Goal: Information Seeking & Learning: Learn about a topic

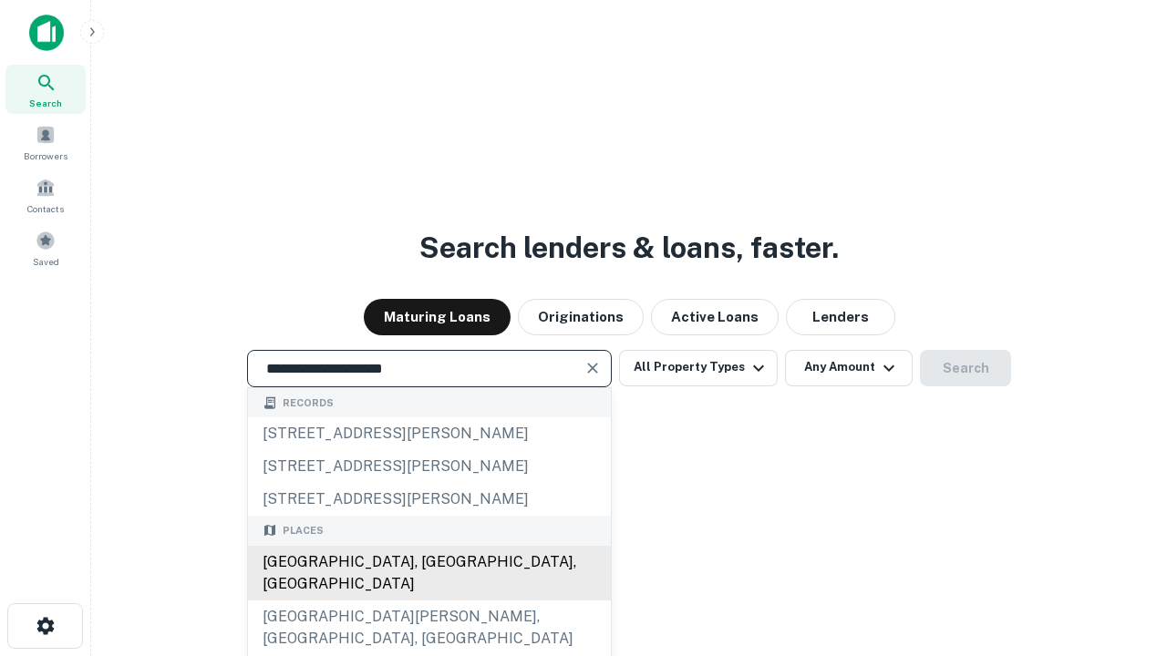
click at [428, 601] on div "Santa Monica, CA, USA" at bounding box center [429, 573] width 363 height 55
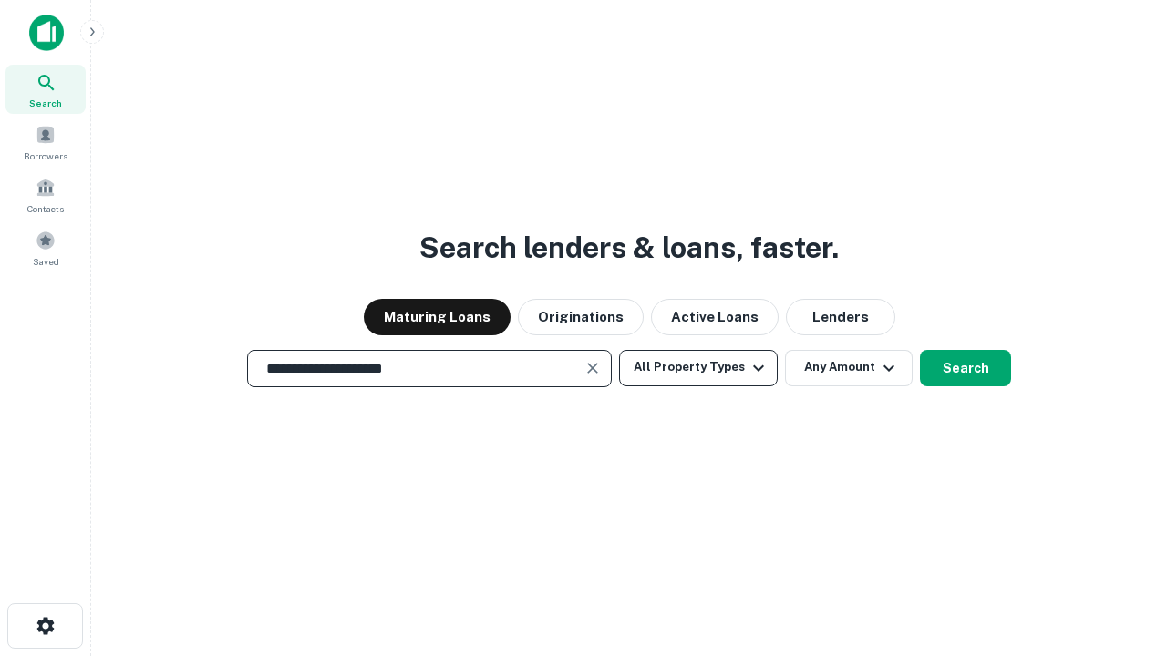
type input "**********"
click at [698, 367] on button "All Property Types" at bounding box center [698, 368] width 159 height 36
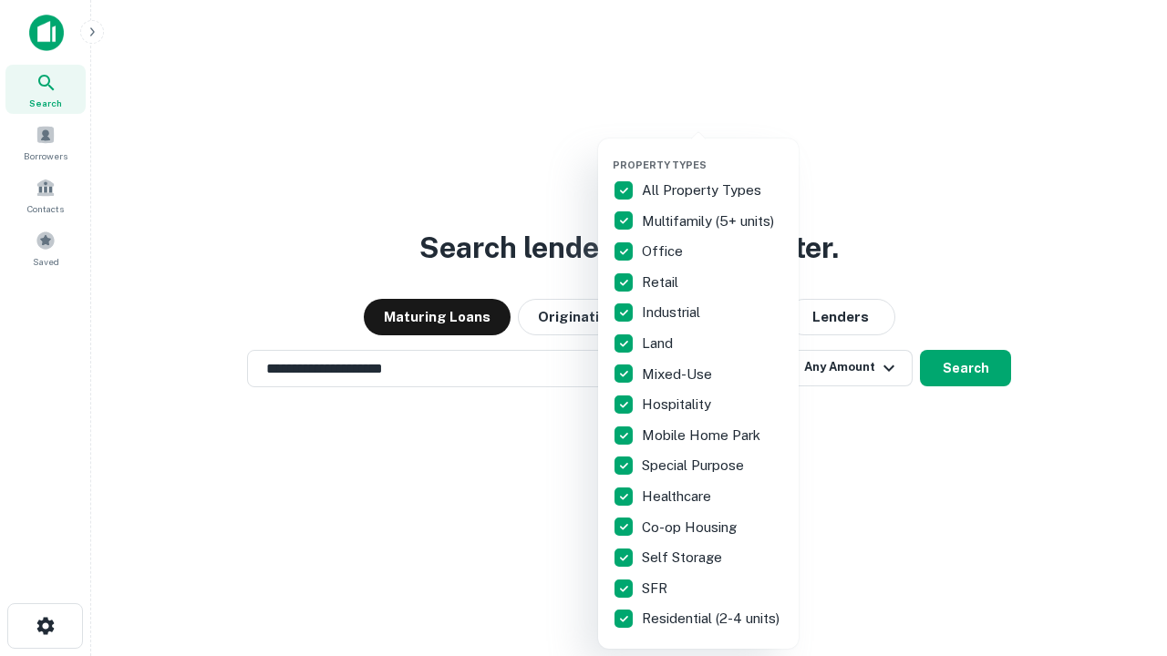
click at [713, 153] on button "button" at bounding box center [712, 153] width 201 height 1
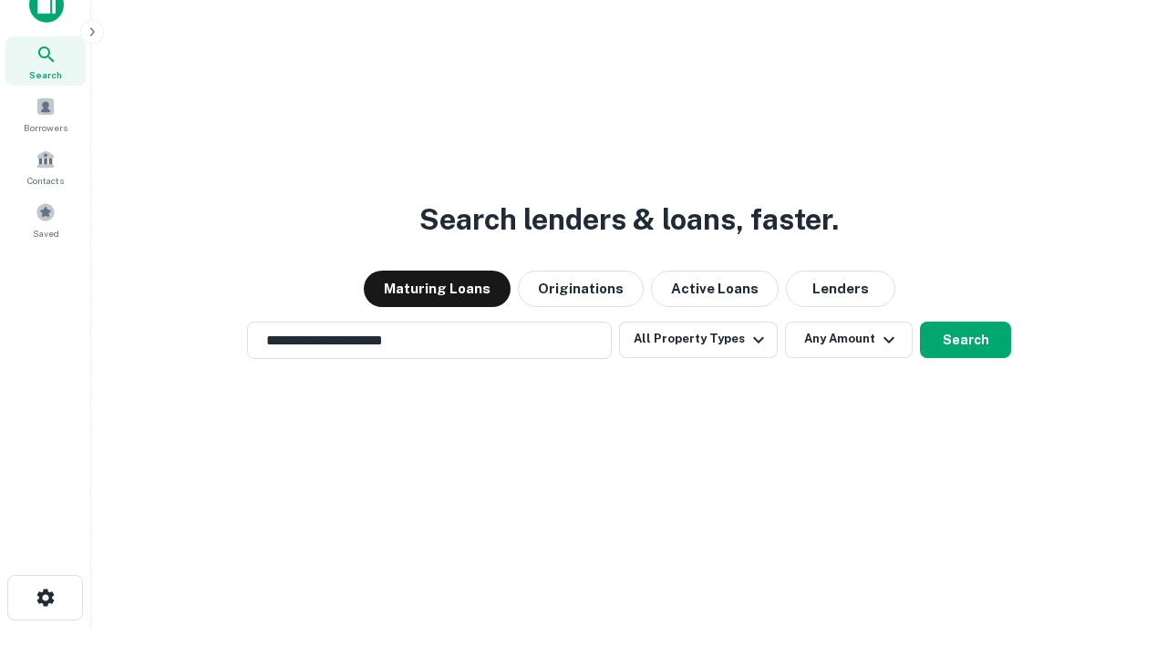
scroll to position [11, 220]
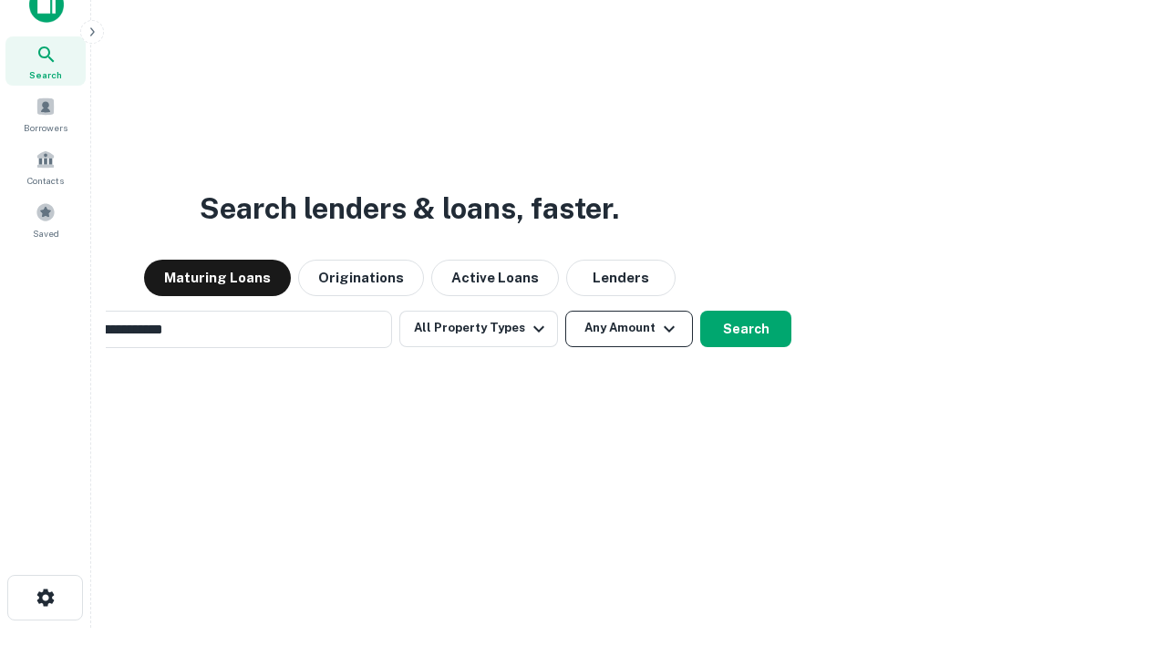
click at [565, 311] on button "Any Amount" at bounding box center [629, 329] width 128 height 36
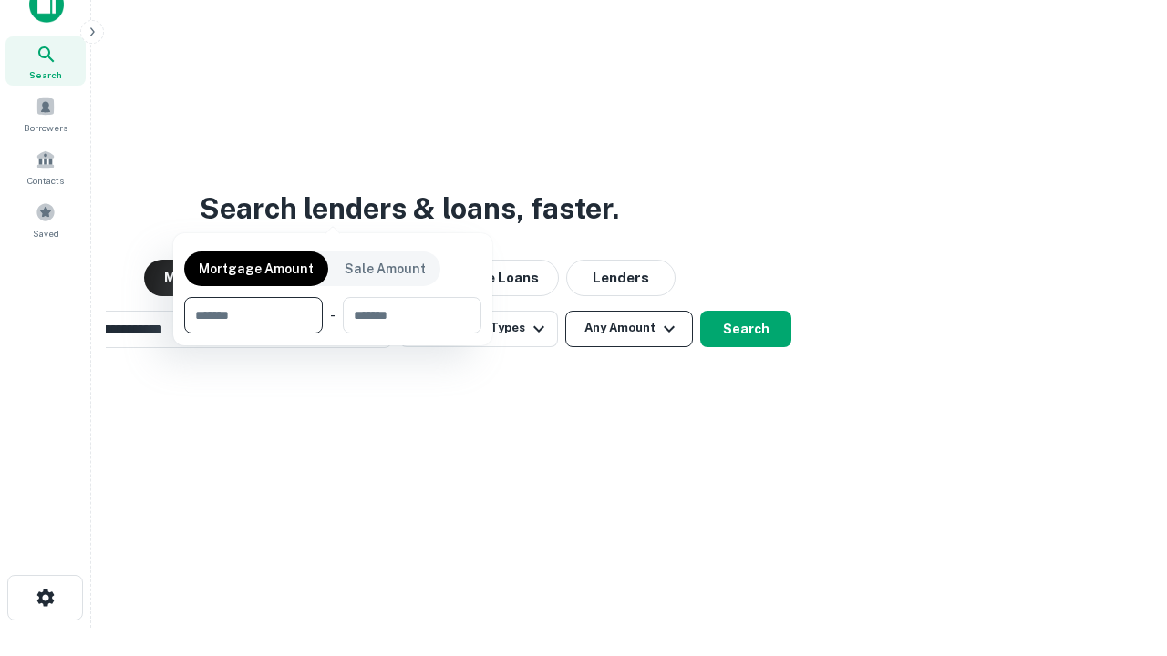
scroll to position [29, 0]
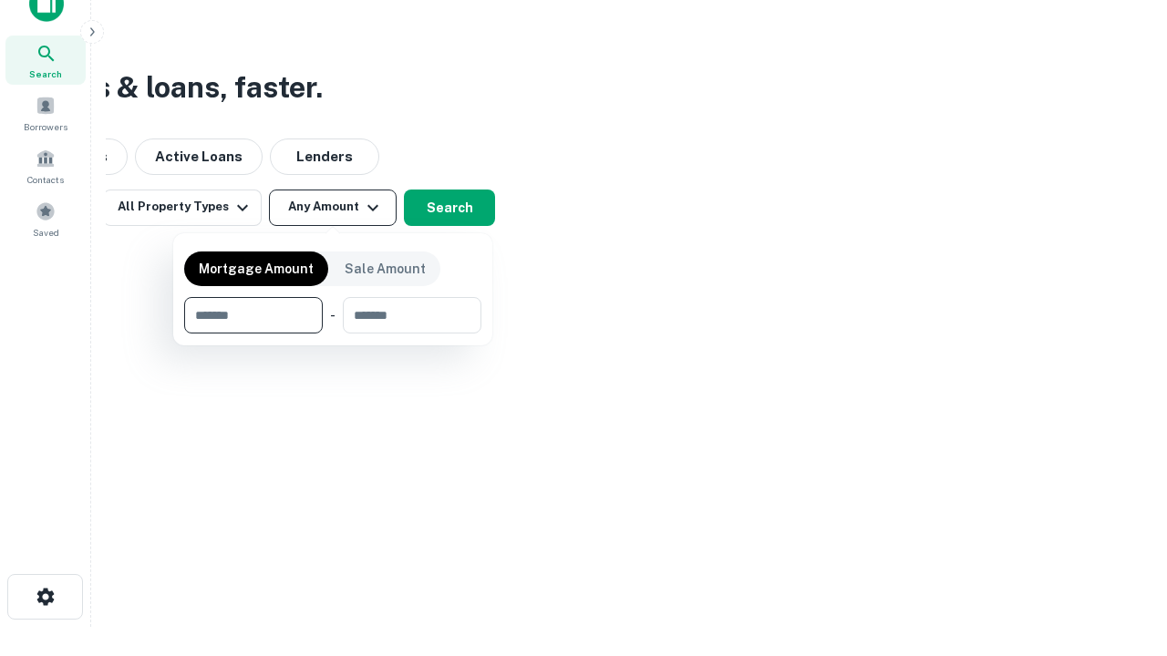
type input "*******"
click at [333, 334] on button "button" at bounding box center [332, 334] width 297 height 1
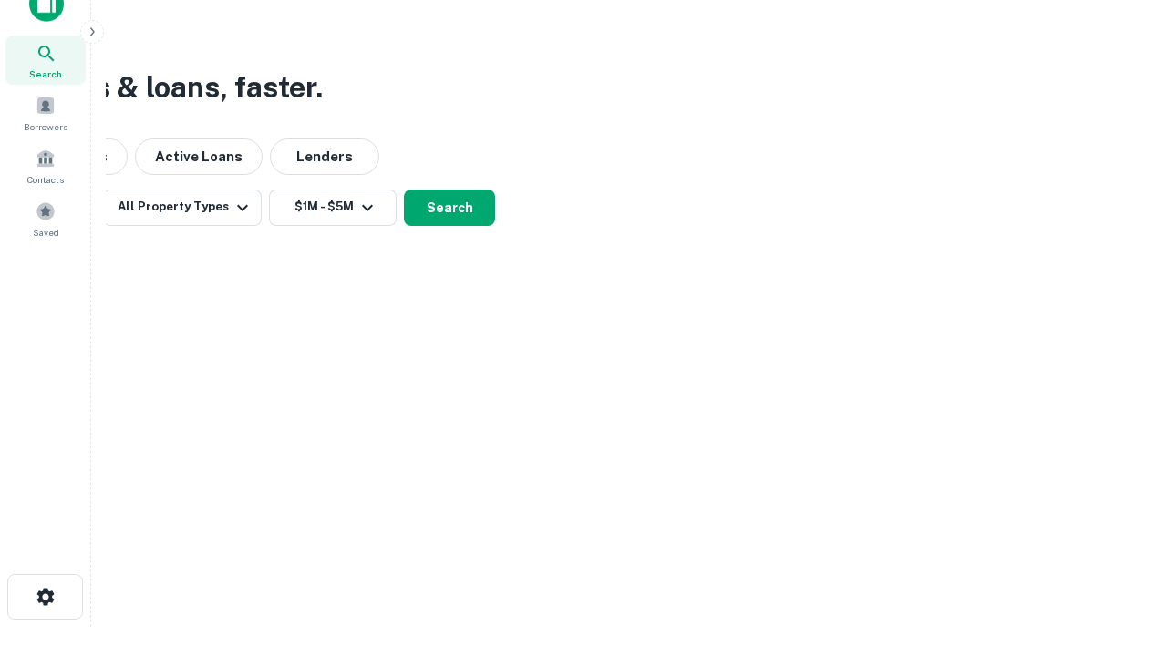
scroll to position [28, 0]
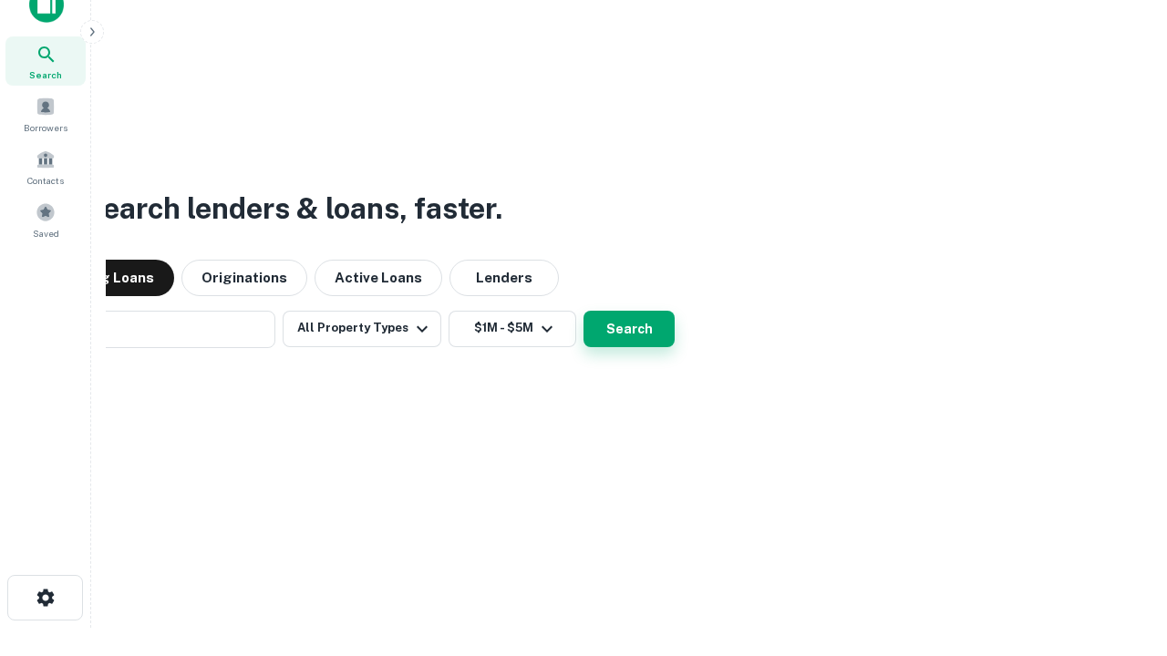
click at [583, 311] on button "Search" at bounding box center [628, 329] width 91 height 36
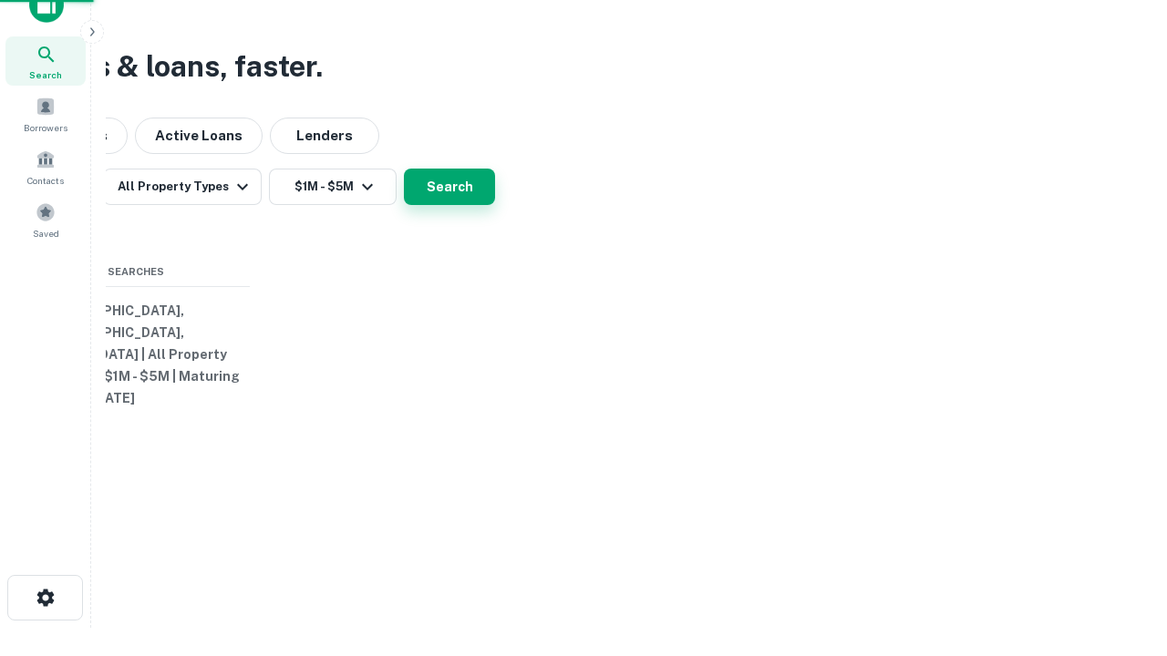
scroll to position [29, 0]
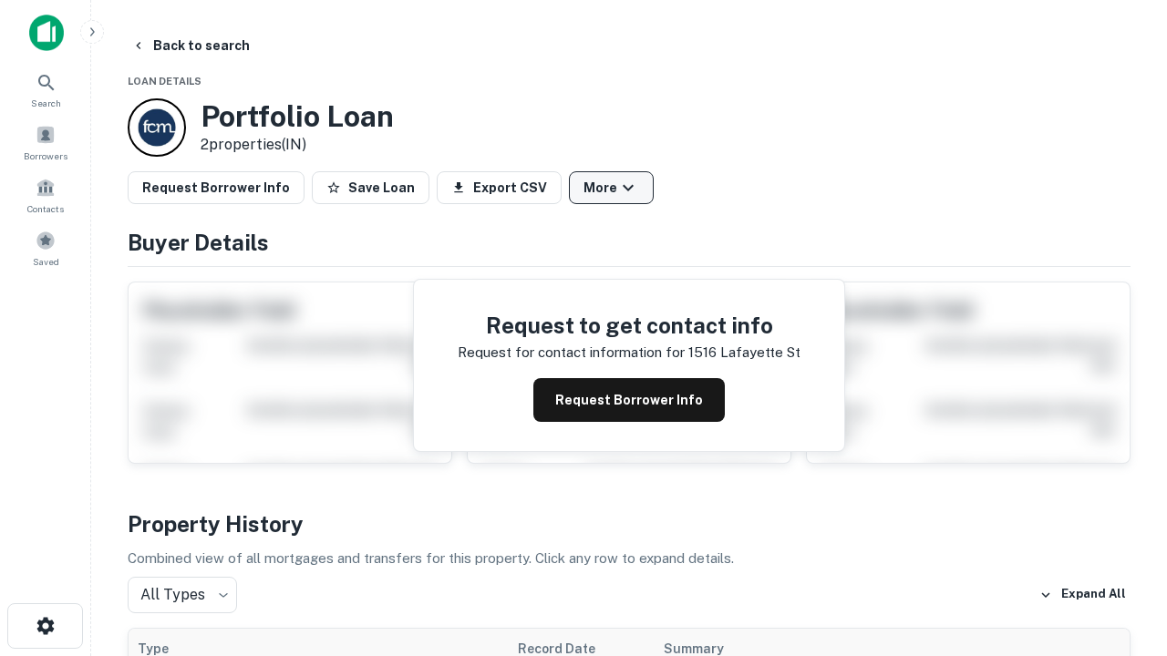
click at [611, 188] on button "More" at bounding box center [611, 187] width 85 height 33
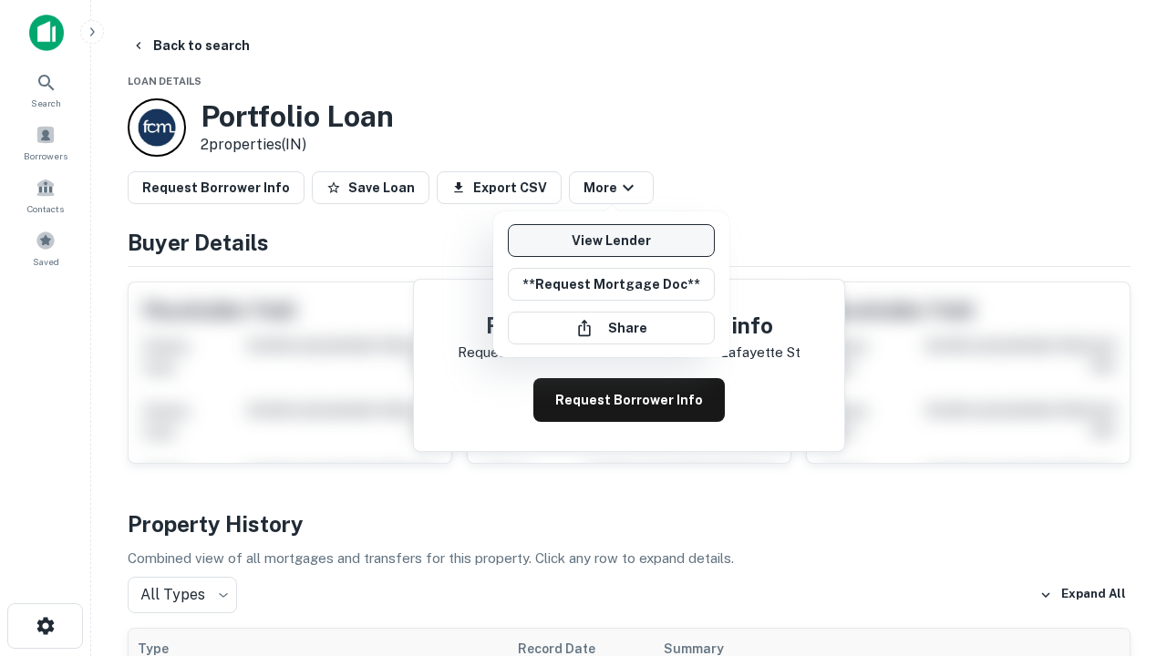
click at [611, 241] on link "View Lender" at bounding box center [611, 240] width 207 height 33
